Goal: Task Accomplishment & Management: Use online tool/utility

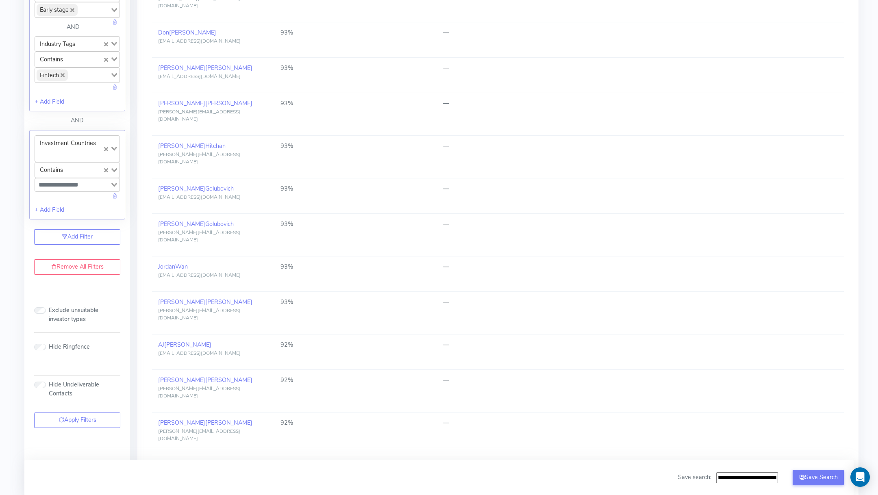
scroll to position [463, 0]
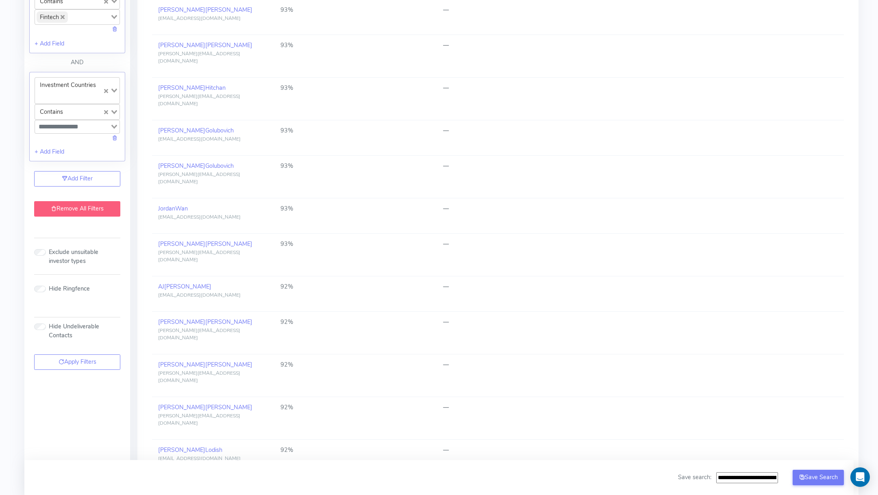
click at [78, 203] on link "Remove All Filters" at bounding box center [77, 208] width 86 height 15
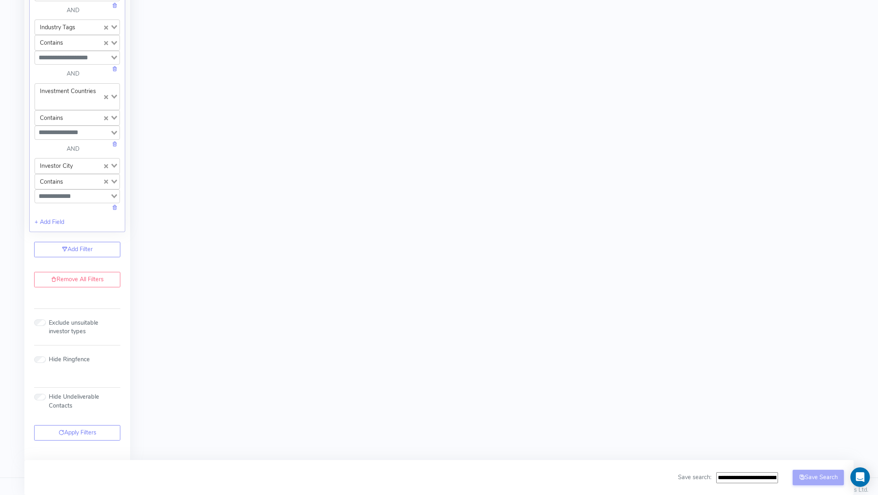
scroll to position [0, 0]
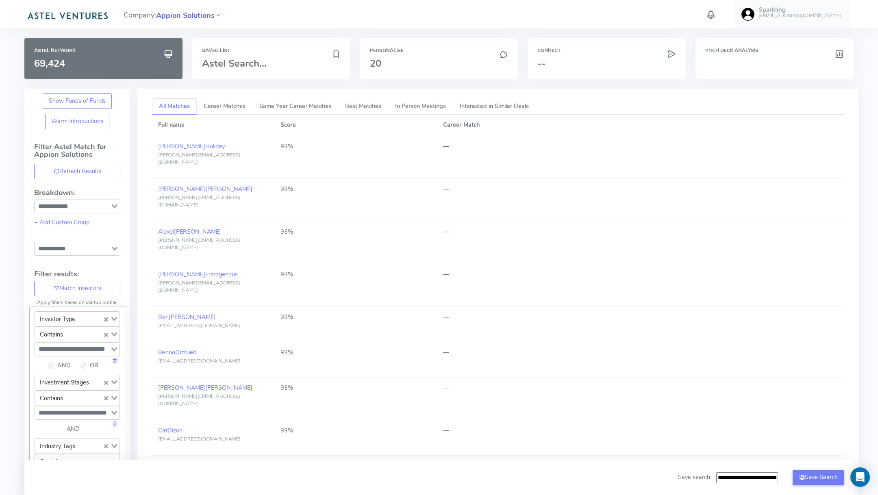
click at [201, 17] on span "Appion Solutions" at bounding box center [185, 15] width 59 height 11
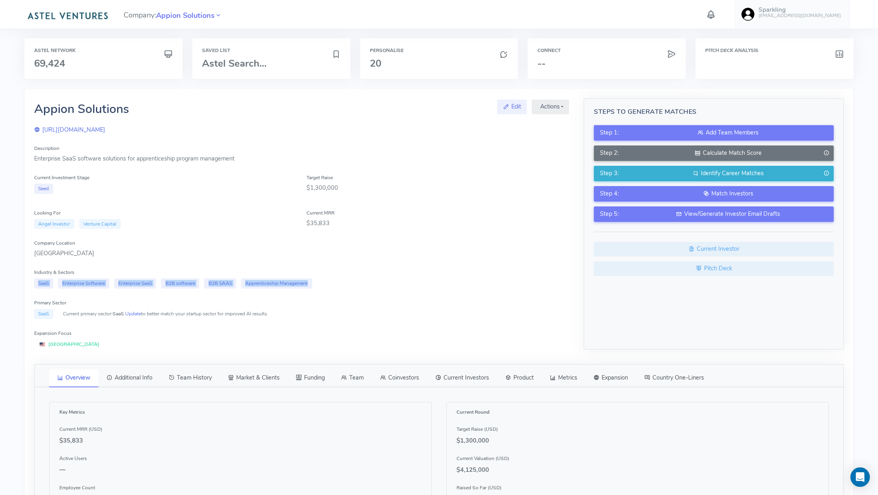
drag, startPoint x: 346, startPoint y: 291, endPoint x: 29, endPoint y: 283, distance: 317.0
click at [29, 283] on div "Appion Solutions Edit Actions Manage Ringfence Career Matches Warm Introduction…" at bounding box center [301, 223] width 549 height 251
copy div "SaaS Enterprise Software Enterprise SaaS B2B software B2B SAAS Apprenticeship M…"
click at [716, 15] on icon at bounding box center [710, 14] width 11 height 14
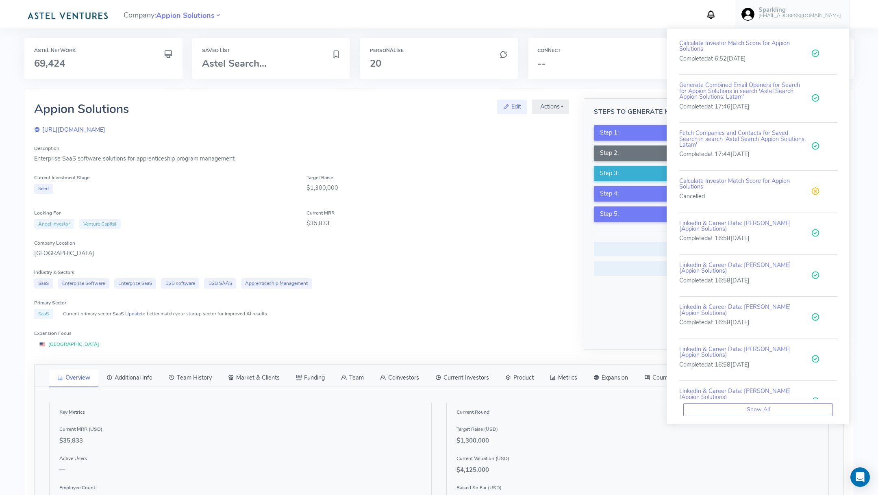
drag, startPoint x: 757, startPoint y: 58, endPoint x: 678, endPoint y: 33, distance: 83.4
click at [678, 33] on div "Calculate Investor Match Score for Appion Solutions Completed at 6:52[DATE] Gen…" at bounding box center [757, 226] width 183 height 396
click at [87, 13] on img at bounding box center [67, 15] width 86 height 16
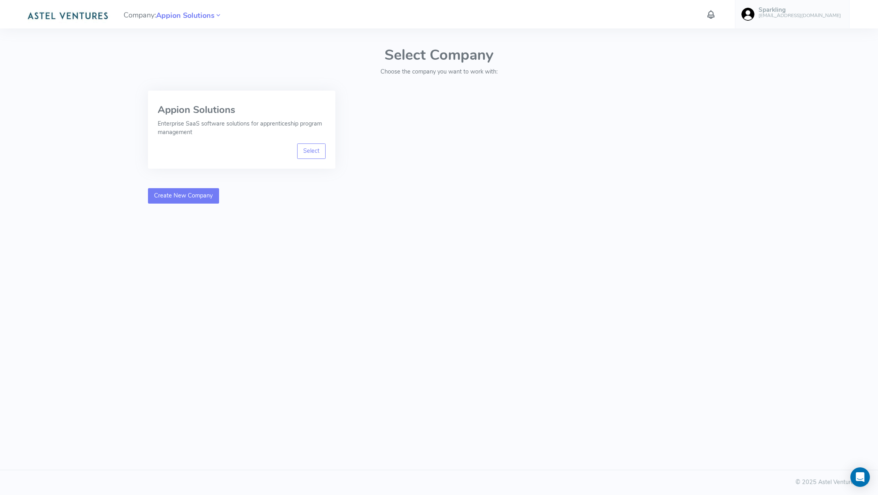
click at [192, 189] on link "Create New Company" at bounding box center [183, 195] width 71 height 15
